Goal: Information Seeking & Learning: Learn about a topic

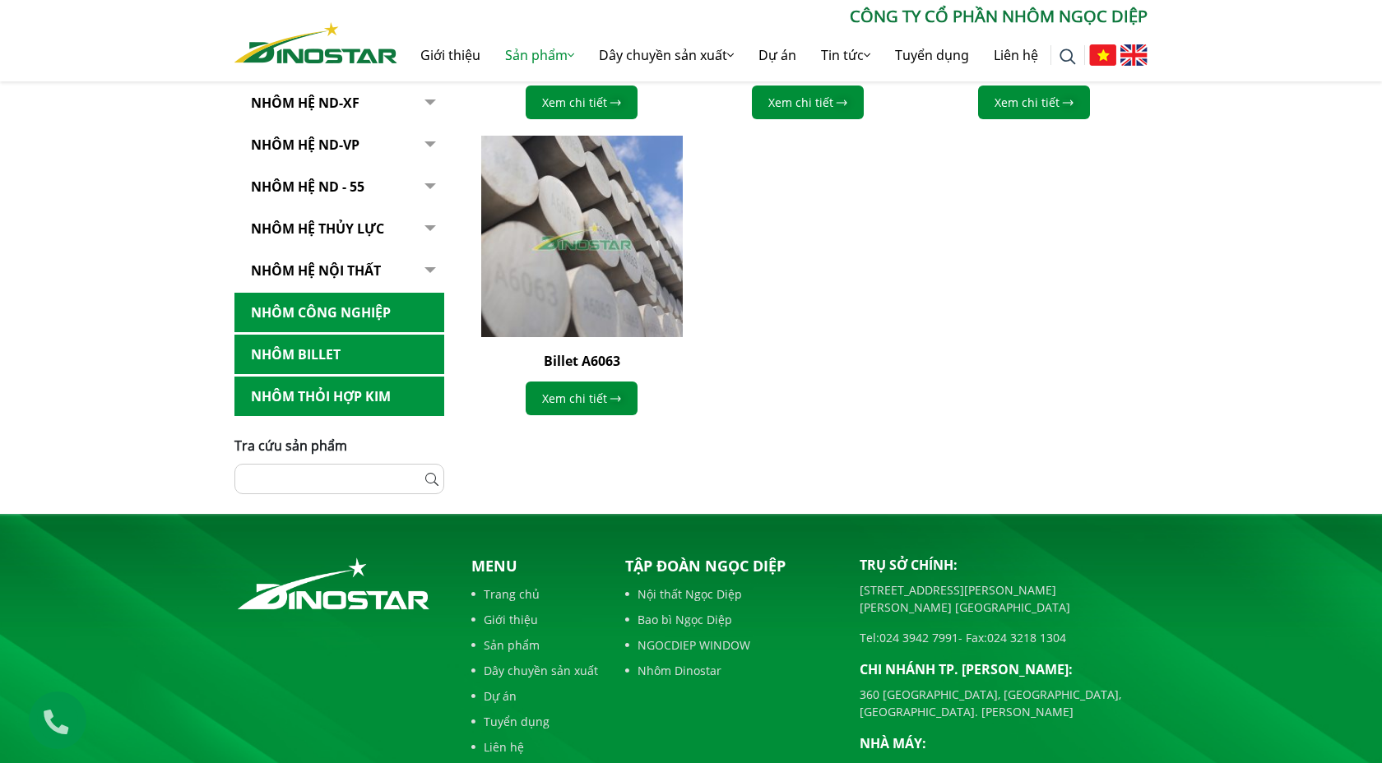
scroll to position [861, 0]
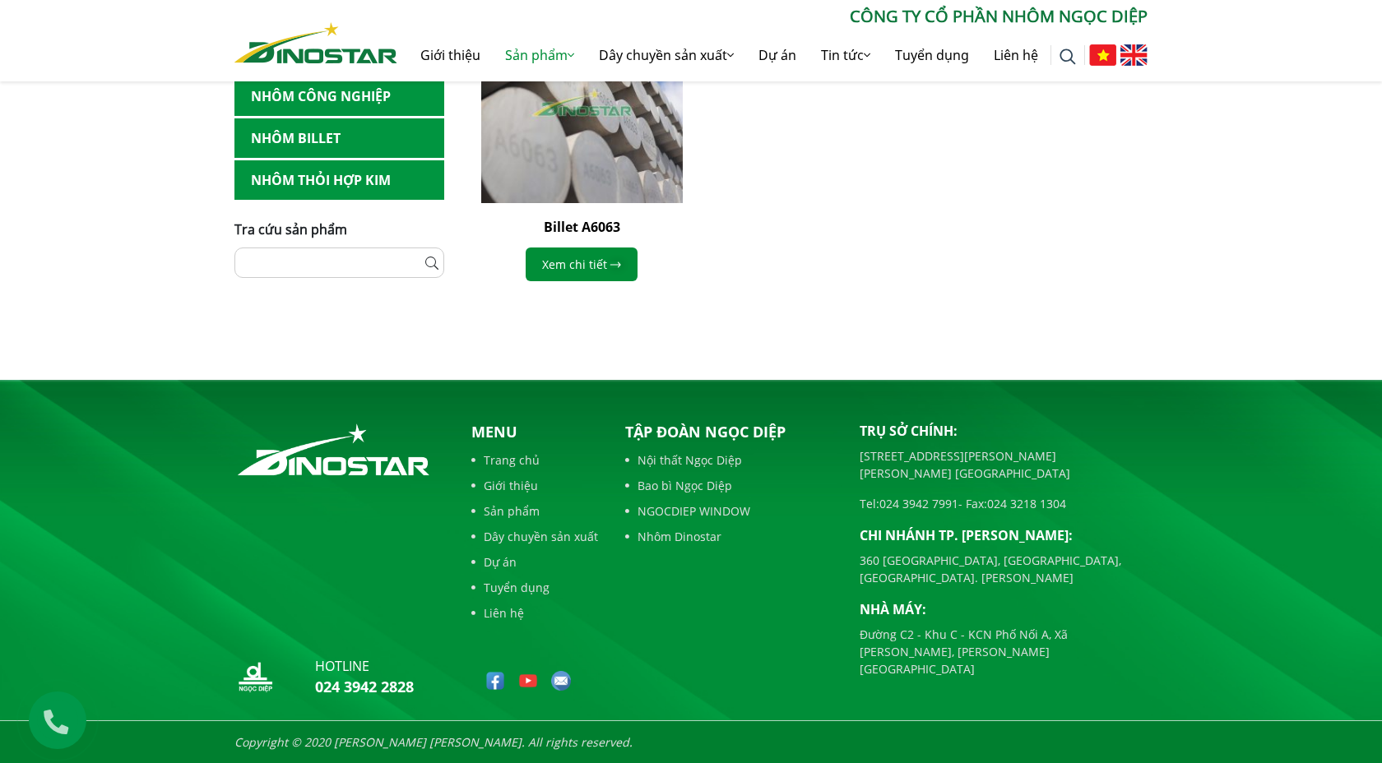
click at [799, 661] on div "Tập đoàn Ngọc Diệp Nội thất Ngọc Diệp Bao bì Ngọc Diệp NGOCDIEP WINDOW Nhôm Din…" at bounding box center [730, 562] width 234 height 283
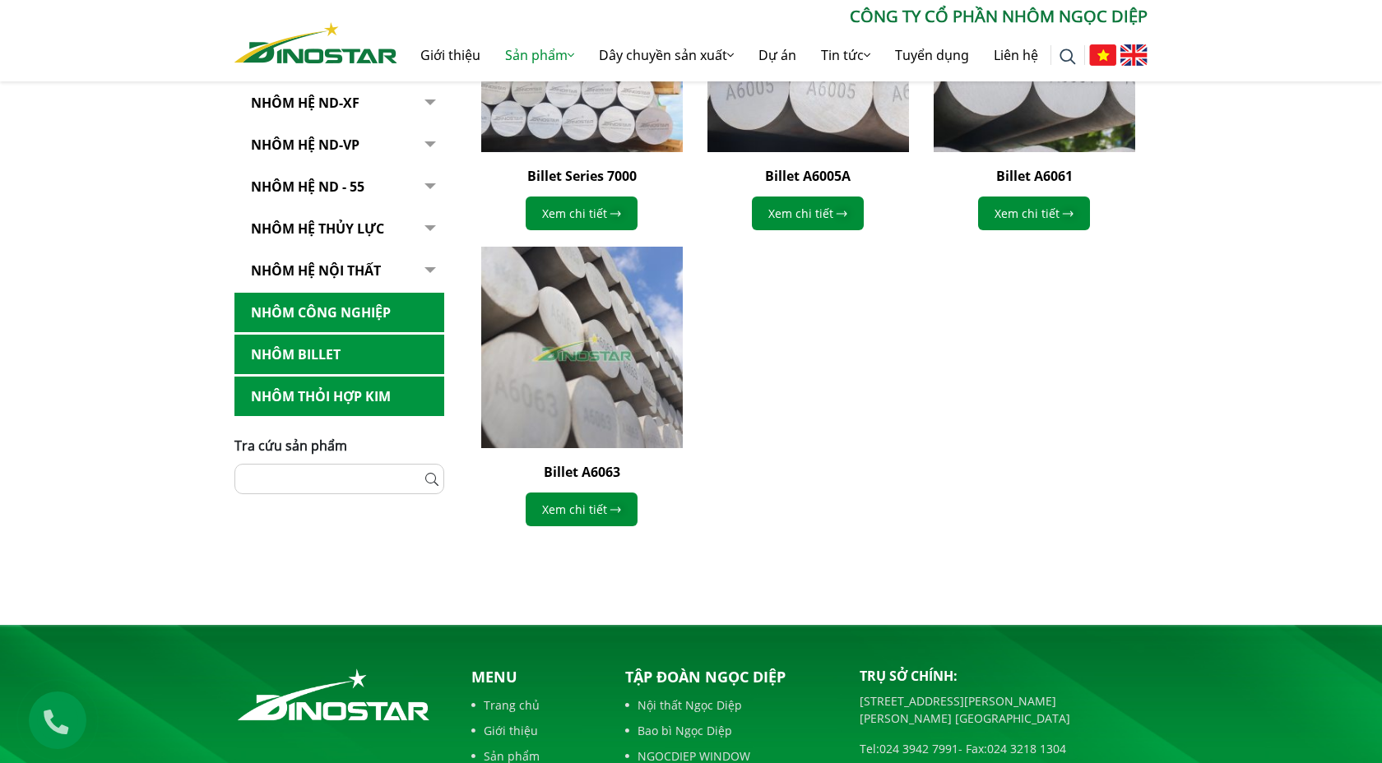
scroll to position [583, 0]
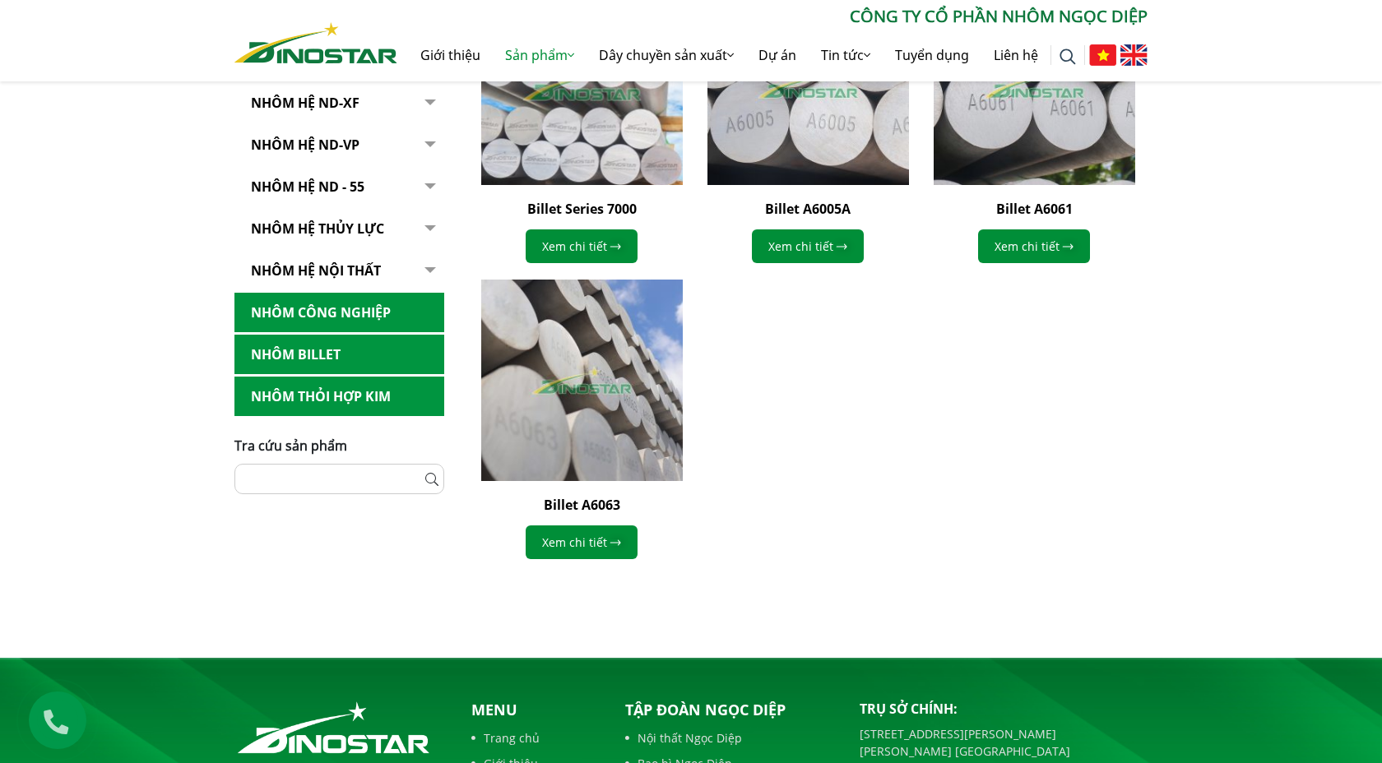
click at [627, 149] on img at bounding box center [581, 84] width 221 height 221
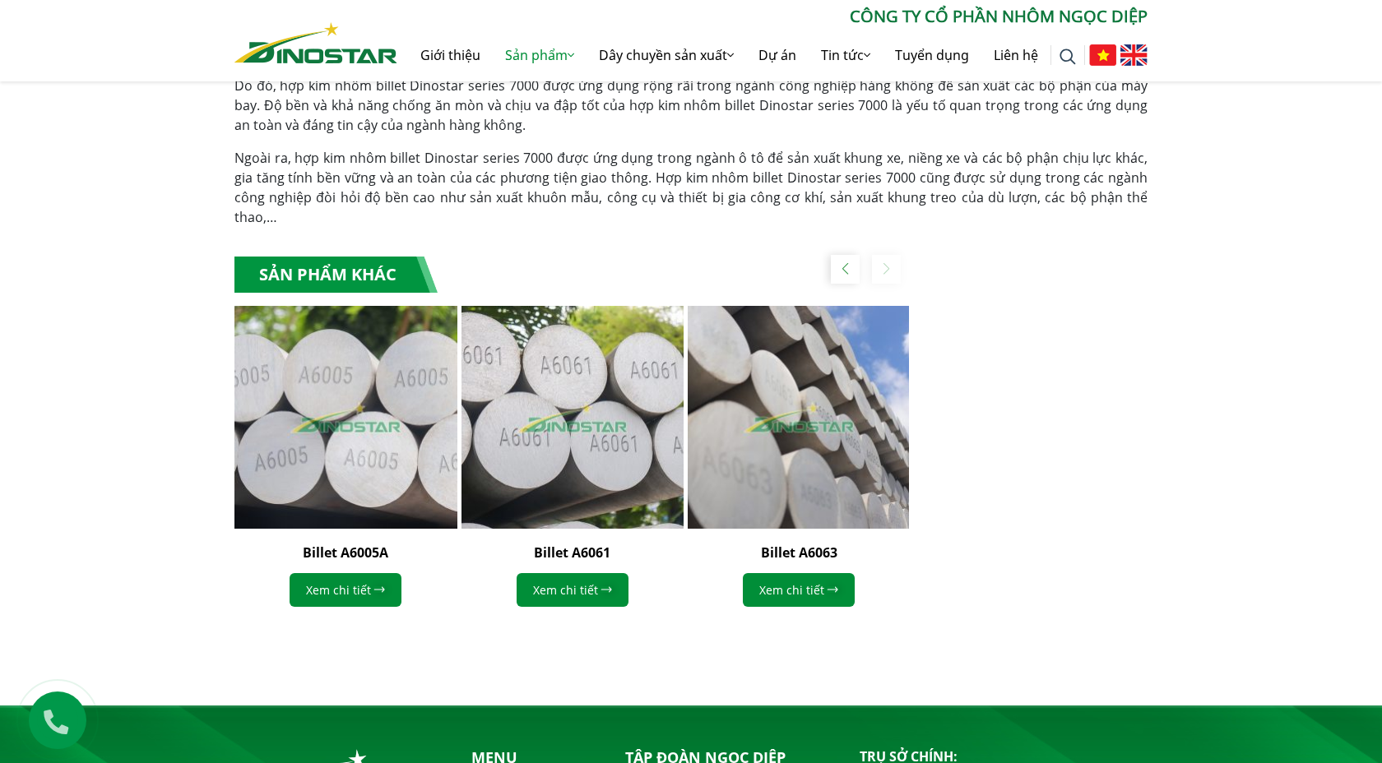
scroll to position [1086, 0]
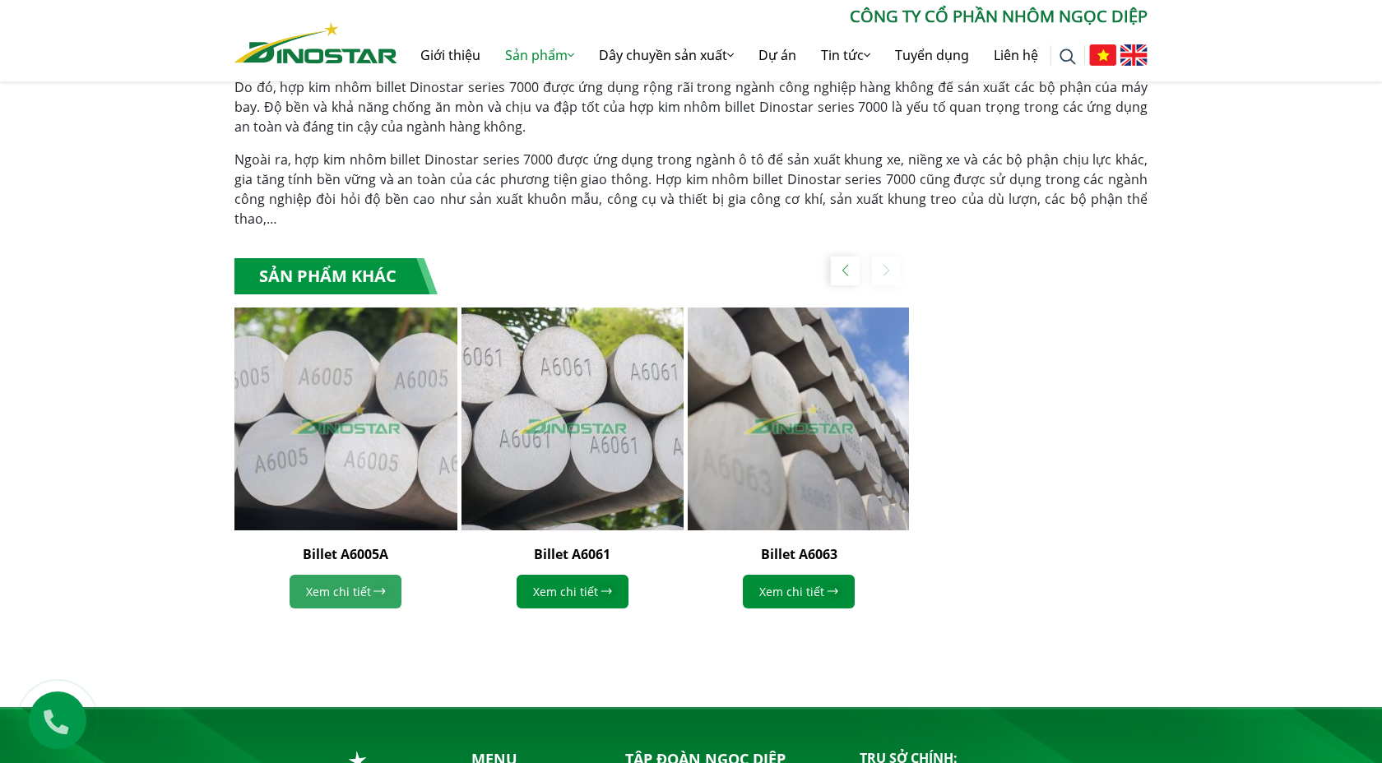
click at [316, 577] on link "Xem chi tiết" at bounding box center [345, 592] width 112 height 34
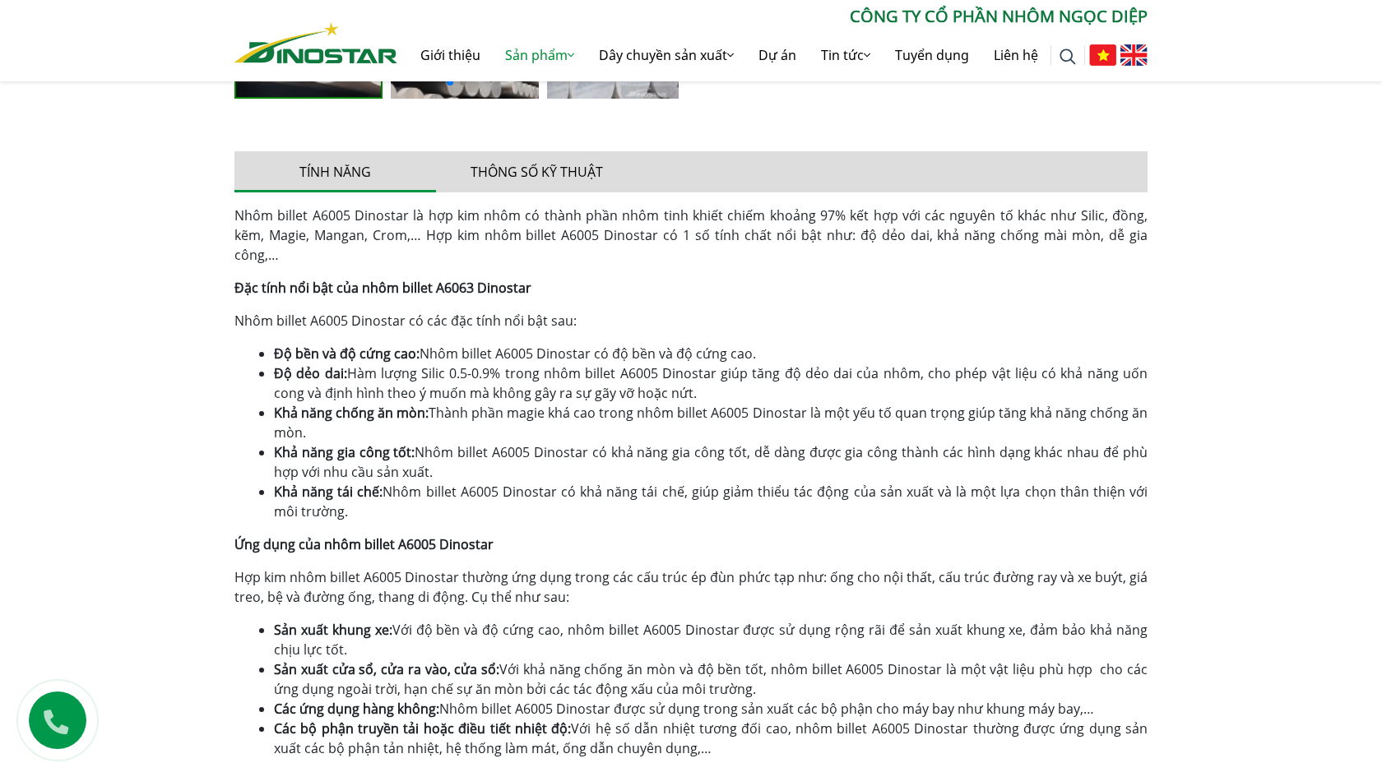
scroll to position [728, 0]
